Goal: Transaction & Acquisition: Purchase product/service

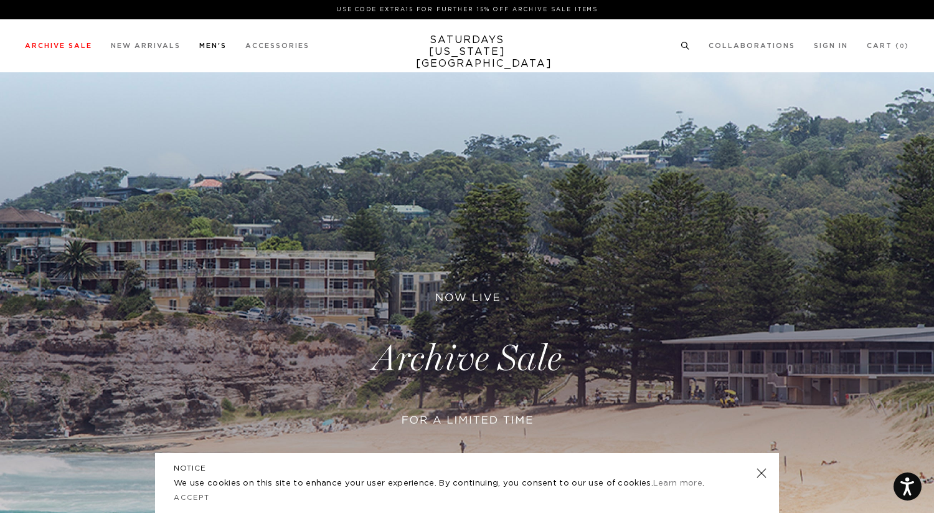
click at [199, 34] on div "Archive Sale Men's Tees Shirts Shorts Swim Knitwear Pants Sweats Women's" at bounding box center [467, 45] width 934 height 53
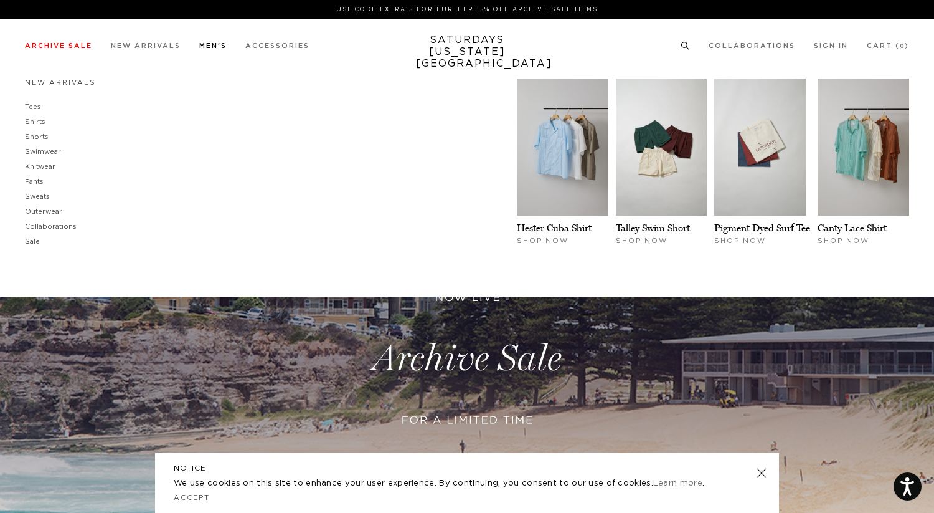
click at [211, 43] on link "Men's" at bounding box center [212, 45] width 27 height 7
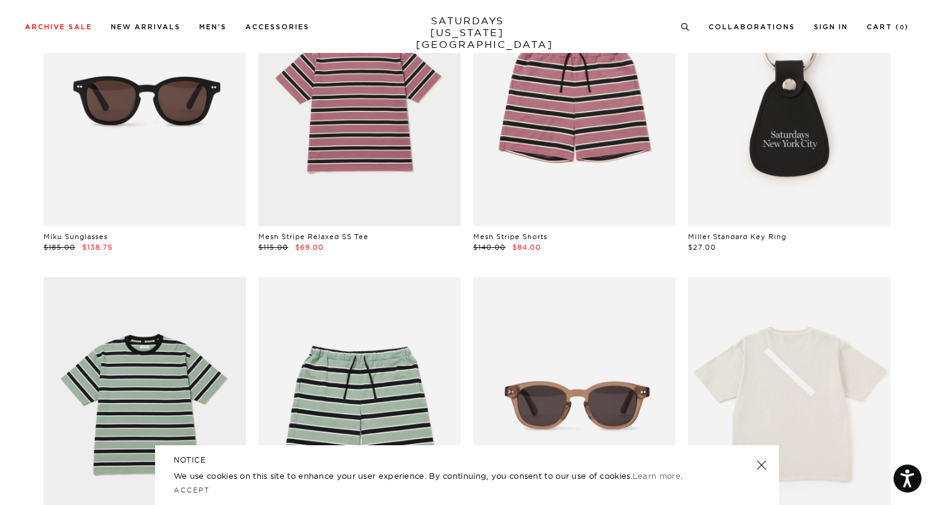
scroll to position [1124, 0]
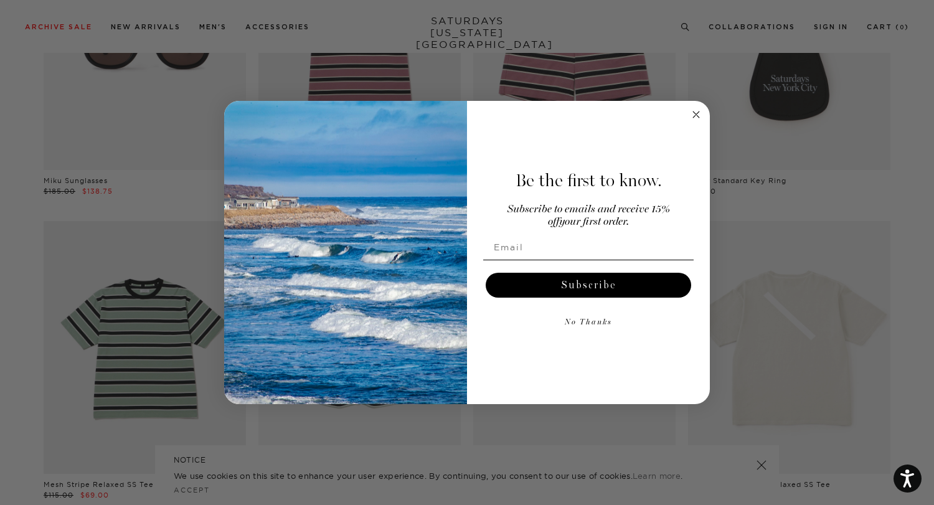
click at [694, 119] on circle "Close dialog" at bounding box center [696, 114] width 14 height 14
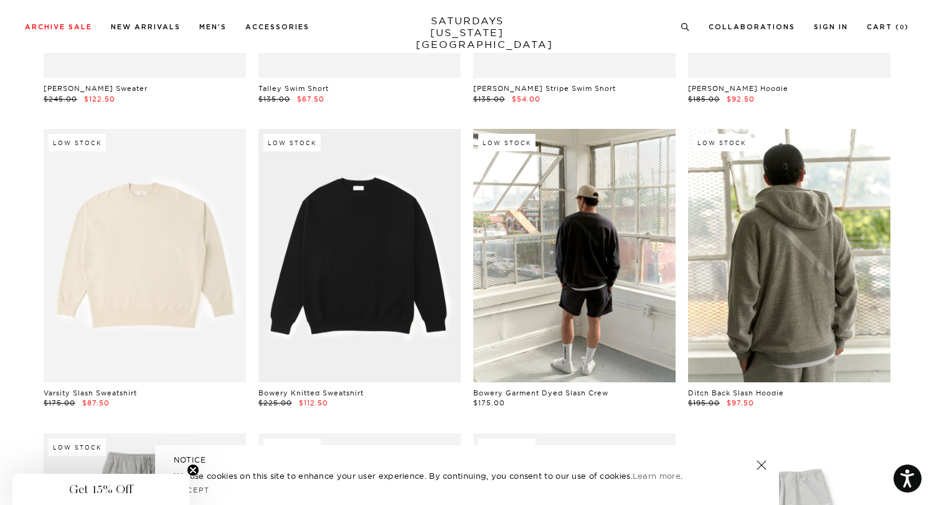
scroll to position [6887, 1]
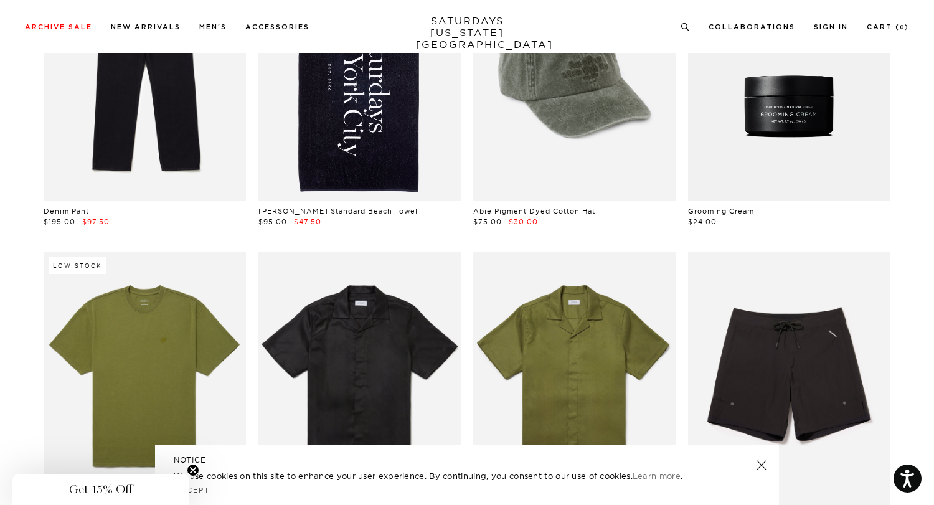
scroll to position [8890, 1]
